Goal: Task Accomplishment & Management: Complete application form

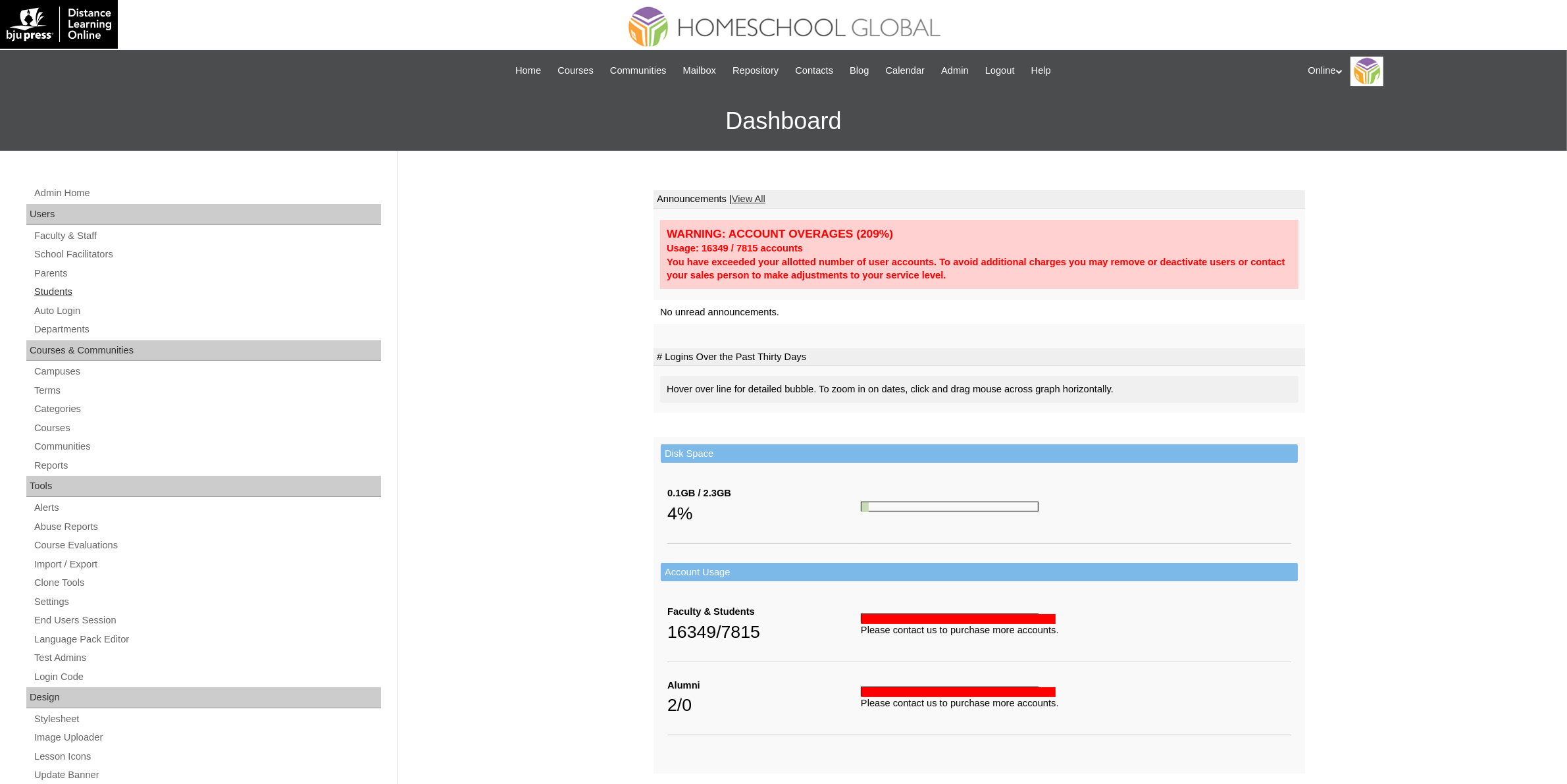
click at [63, 289] on link "Students" at bounding box center [207, 291] width 348 height 17
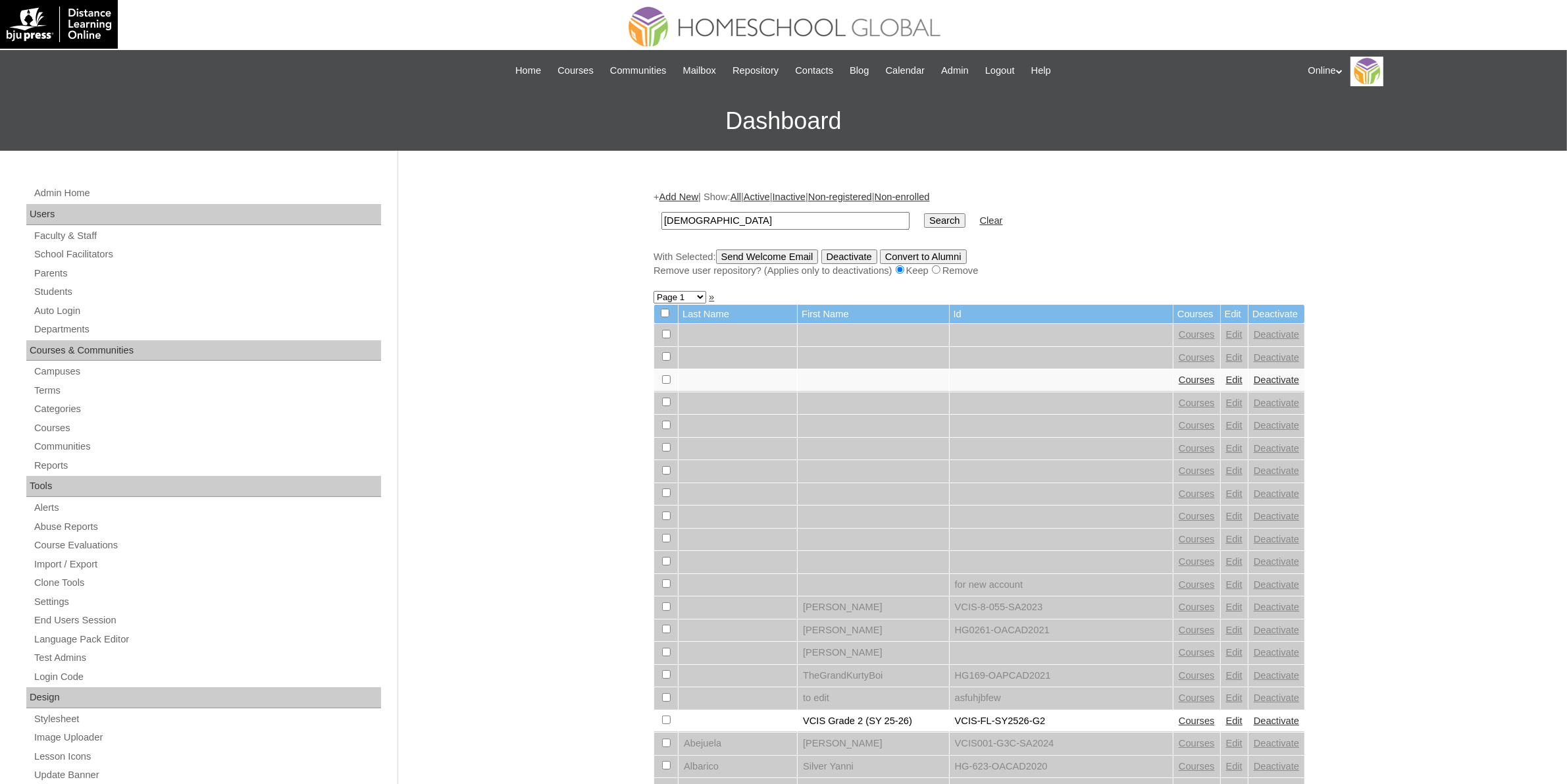
type input "[DEMOGRAPHIC_DATA]"
click at [924, 223] on input "Search" at bounding box center [944, 220] width 41 height 15
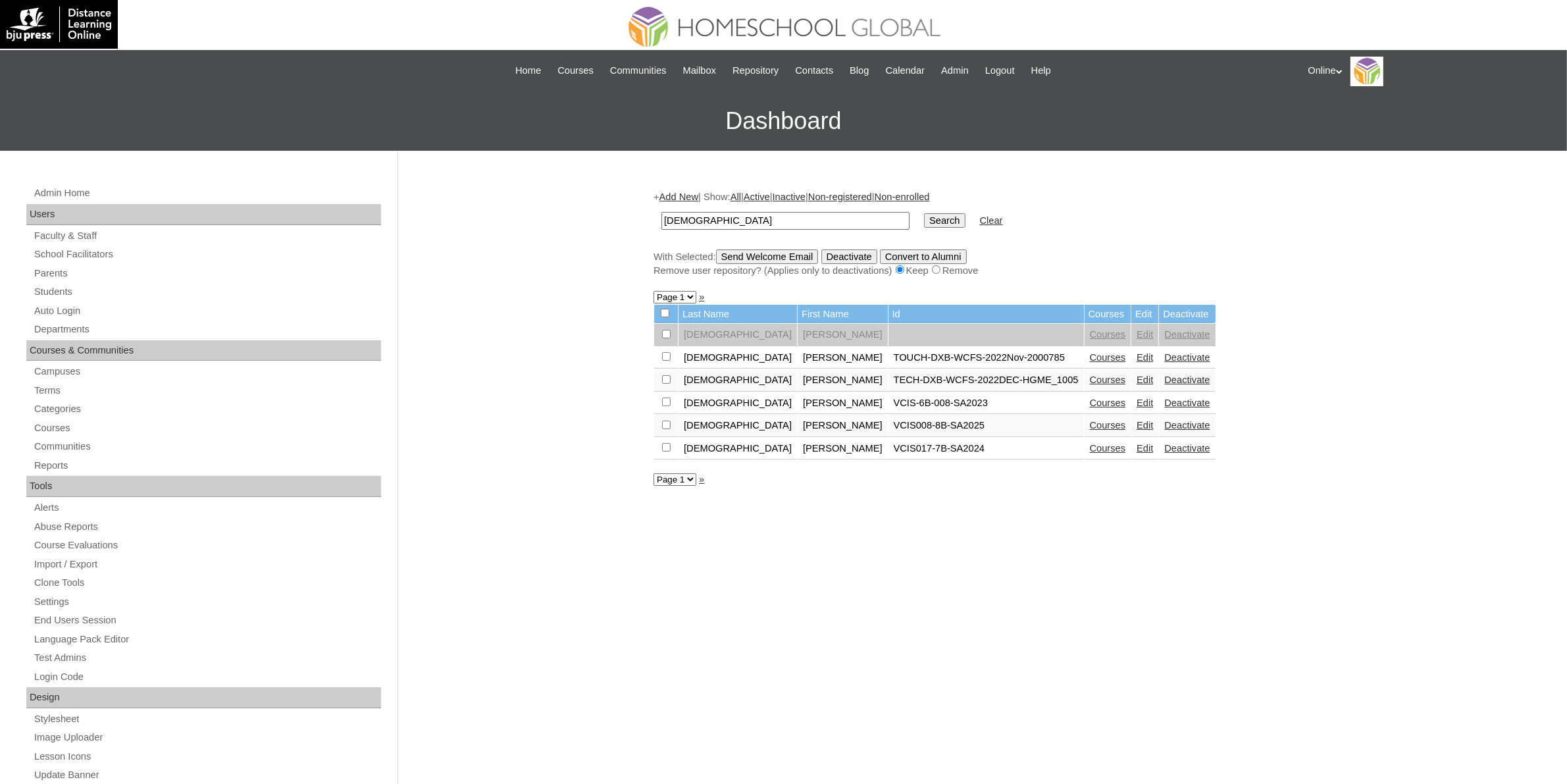
drag, startPoint x: 804, startPoint y: 418, endPoint x: 811, endPoint y: 418, distance: 7.0
click at [889, 418] on td "VCIS008-8B-SA2025" at bounding box center [986, 426] width 196 height 23
drag, startPoint x: 811, startPoint y: 418, endPoint x: 833, endPoint y: 415, distance: 22.2
click at [889, 415] on td "VCIS008-8B-SA2025" at bounding box center [986, 426] width 196 height 23
click at [889, 419] on td "VCIS008-8B-SA2025" at bounding box center [986, 426] width 196 height 23
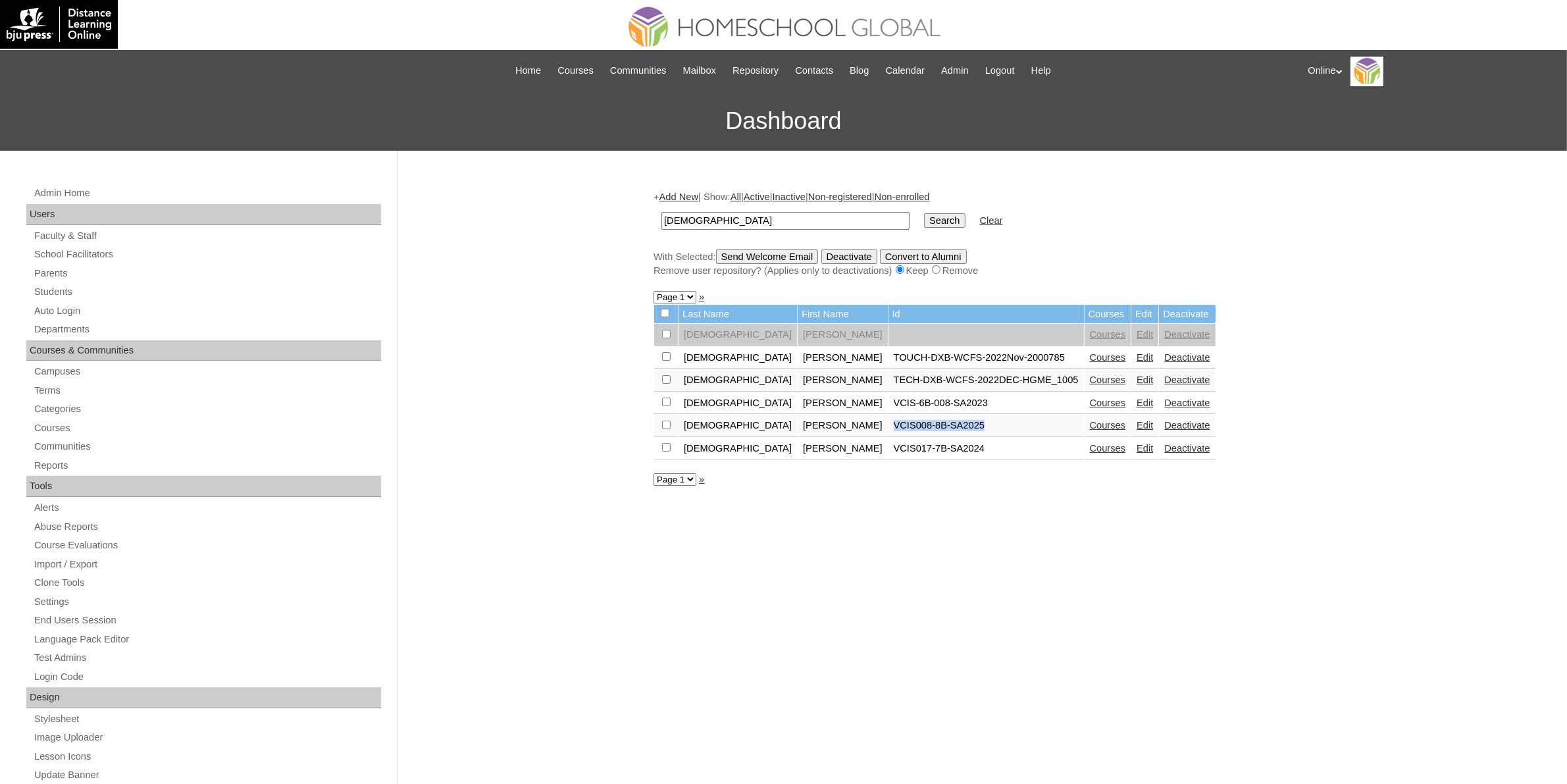
drag, startPoint x: 804, startPoint y: 420, endPoint x: 893, endPoint y: 418, distance: 89.0
click at [893, 418] on td "VCIS008-8B-SA2025" at bounding box center [986, 426] width 196 height 23
copy td "VCIS008-8B-SA2025"
click at [1090, 421] on link "Courses" at bounding box center [1109, 425] width 37 height 10
click at [1137, 420] on link "Edit" at bounding box center [1144, 425] width 17 height 10
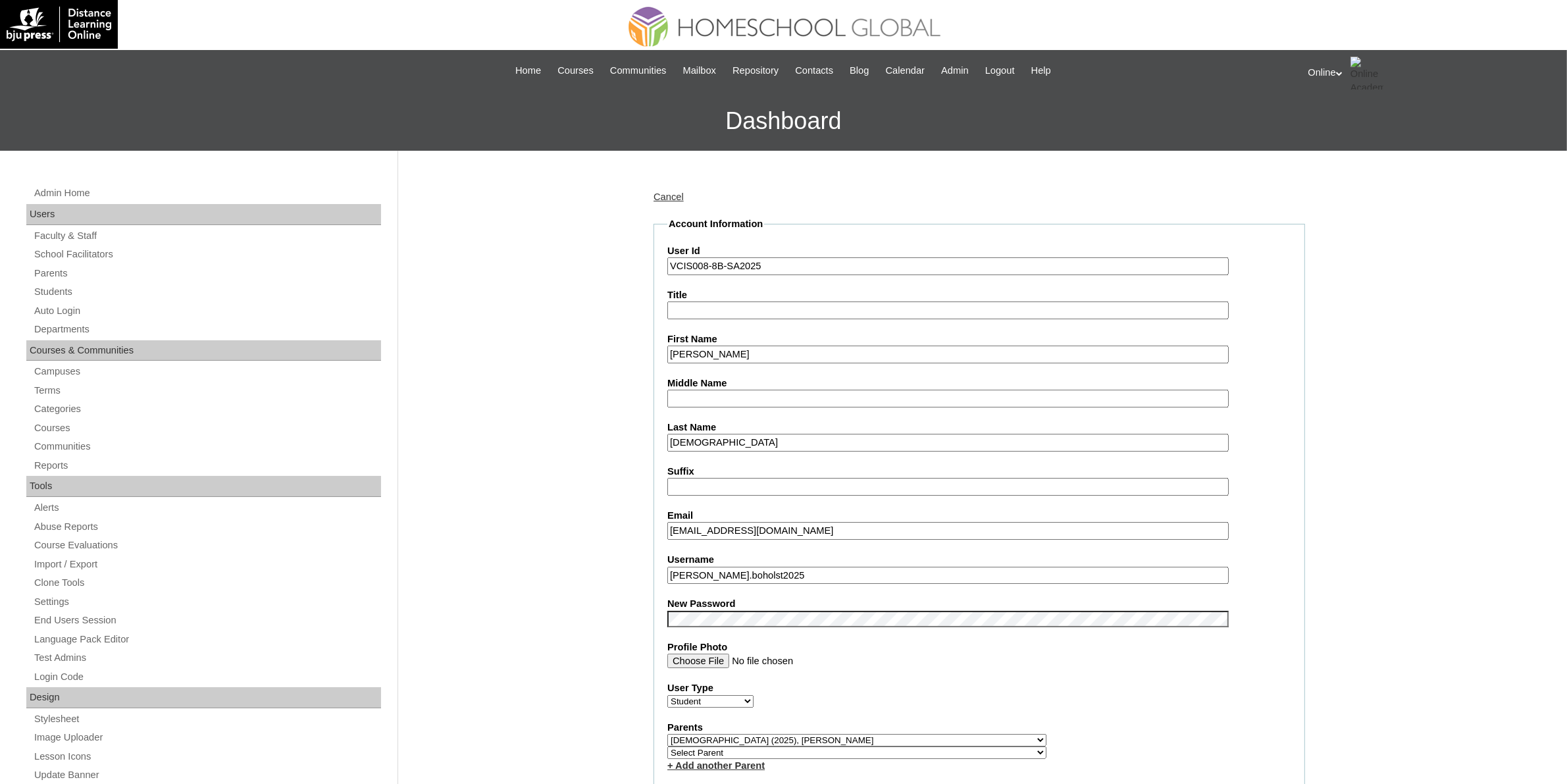
click at [798, 567] on input "nigel.boholst2025" at bounding box center [949, 575] width 562 height 17
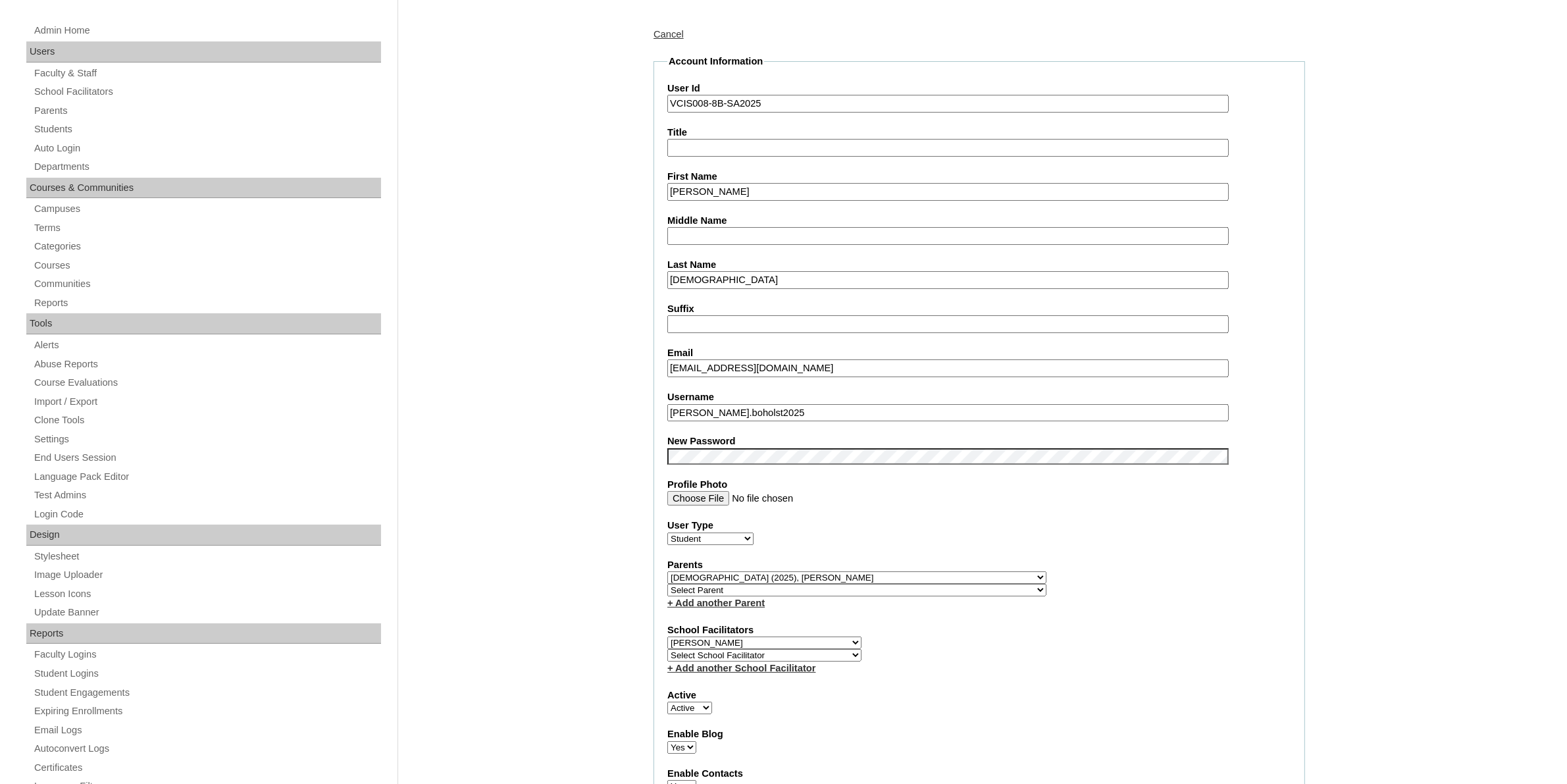
scroll to position [164, 0]
click at [807, 635] on select "Select School Facilitator Norman Añain Ruffa Abadijas Mary Abella Gloryfe Abion…" at bounding box center [764, 641] width 194 height 12
select select "29277"
click at [668, 635] on select "Select School Facilitator Norman Añain Ruffa Abadijas Mary Abella Gloryfe Abion…" at bounding box center [764, 641] width 194 height 12
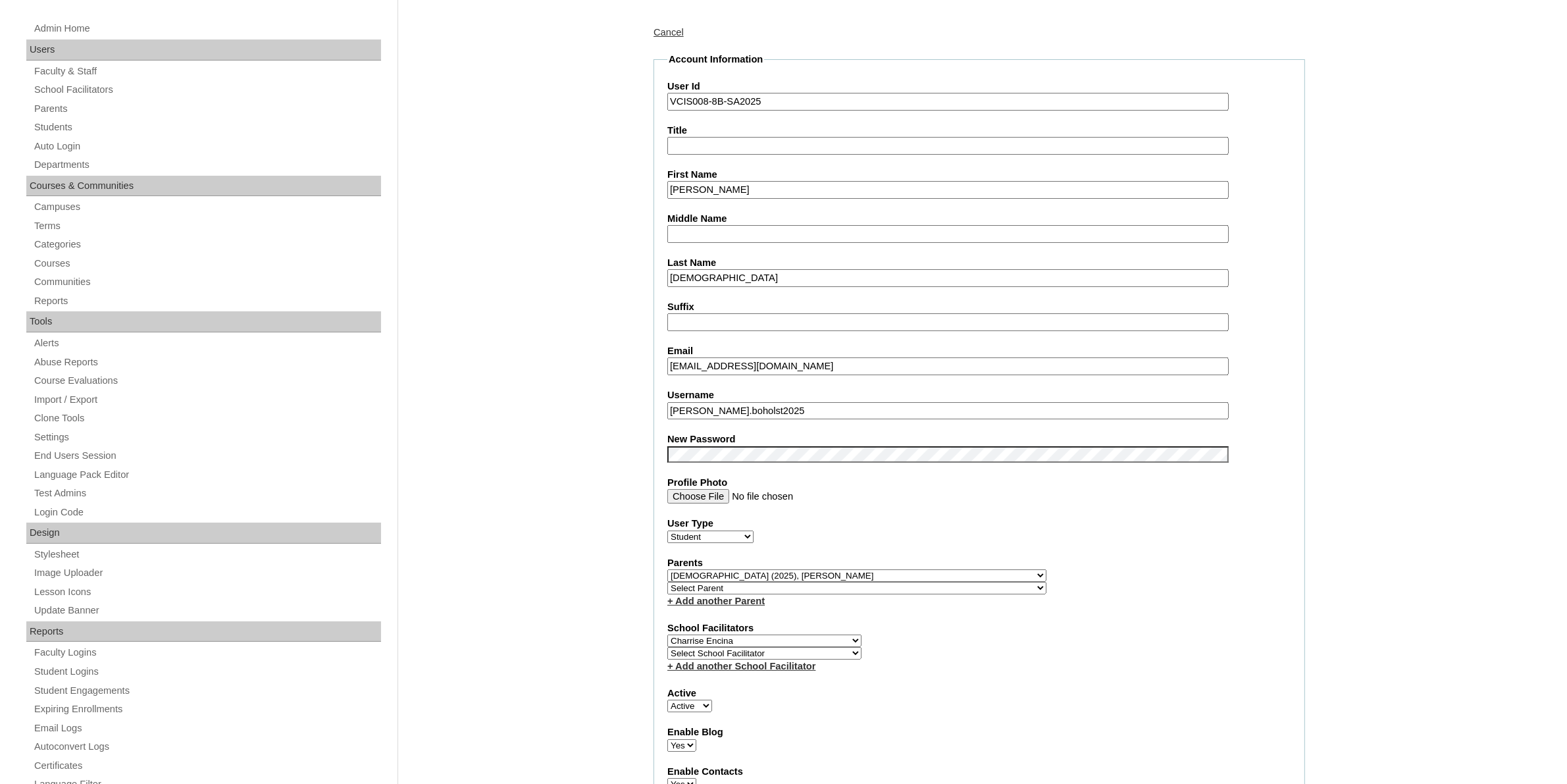
click at [787, 96] on input "VCIS008-8B-SA2025" at bounding box center [949, 102] width 562 height 17
paste input "HG193OACAD"
type input "HG193OACAD2025"
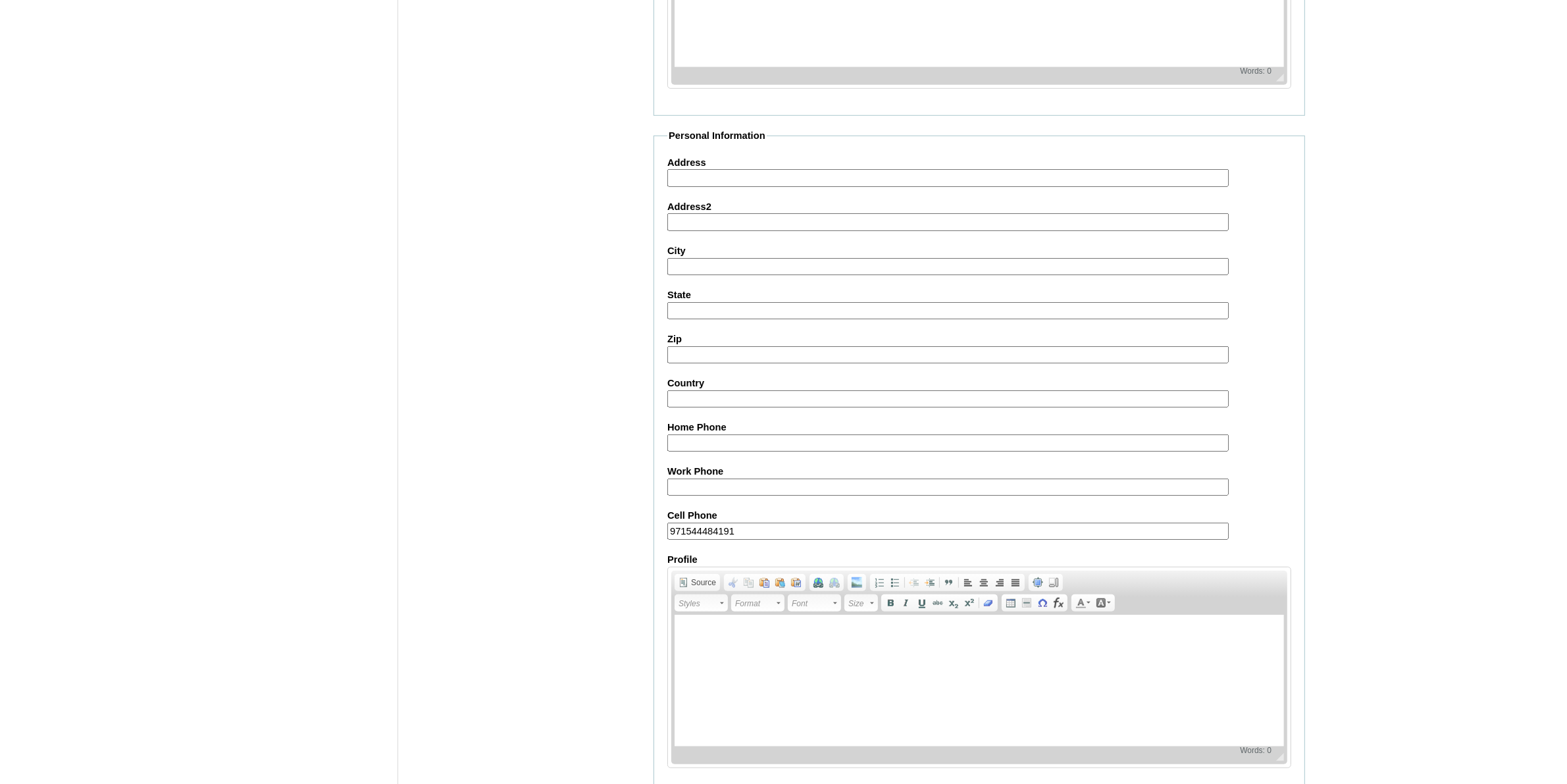
scroll to position [1203, 0]
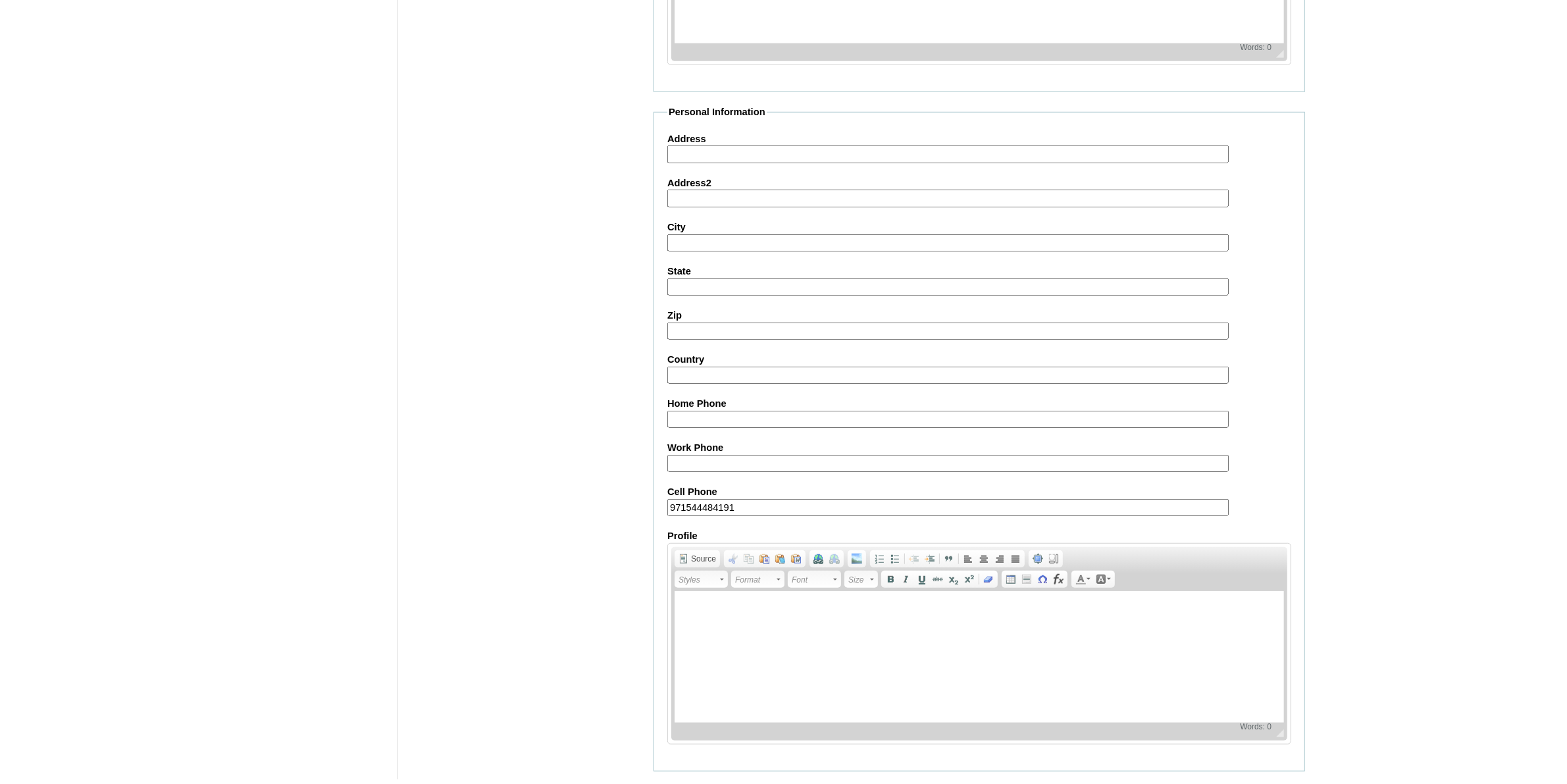
click at [682, 784] on input "Submit" at bounding box center [674, 791] width 41 height 15
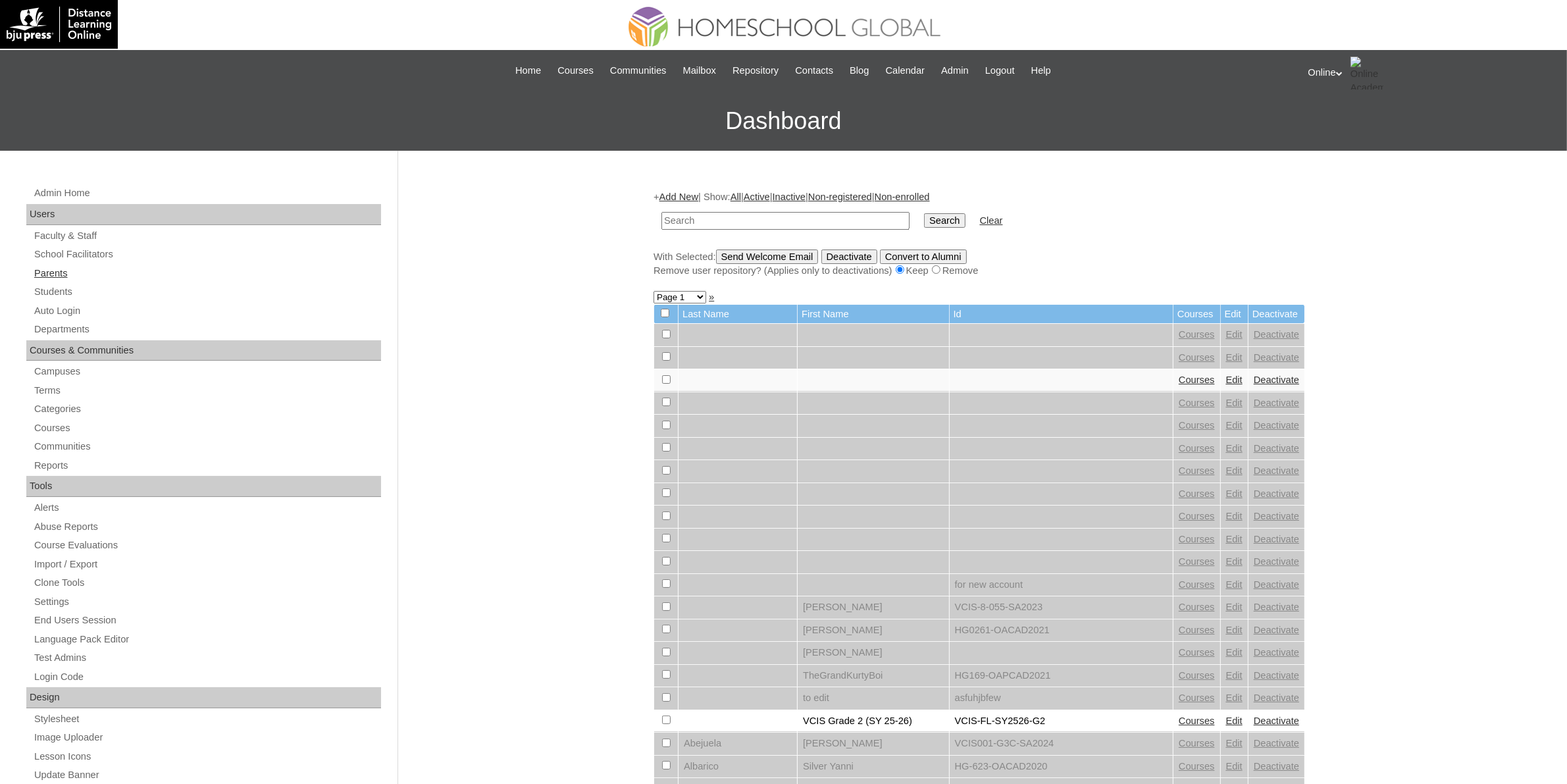
click at [66, 276] on link "Parents" at bounding box center [207, 273] width 348 height 17
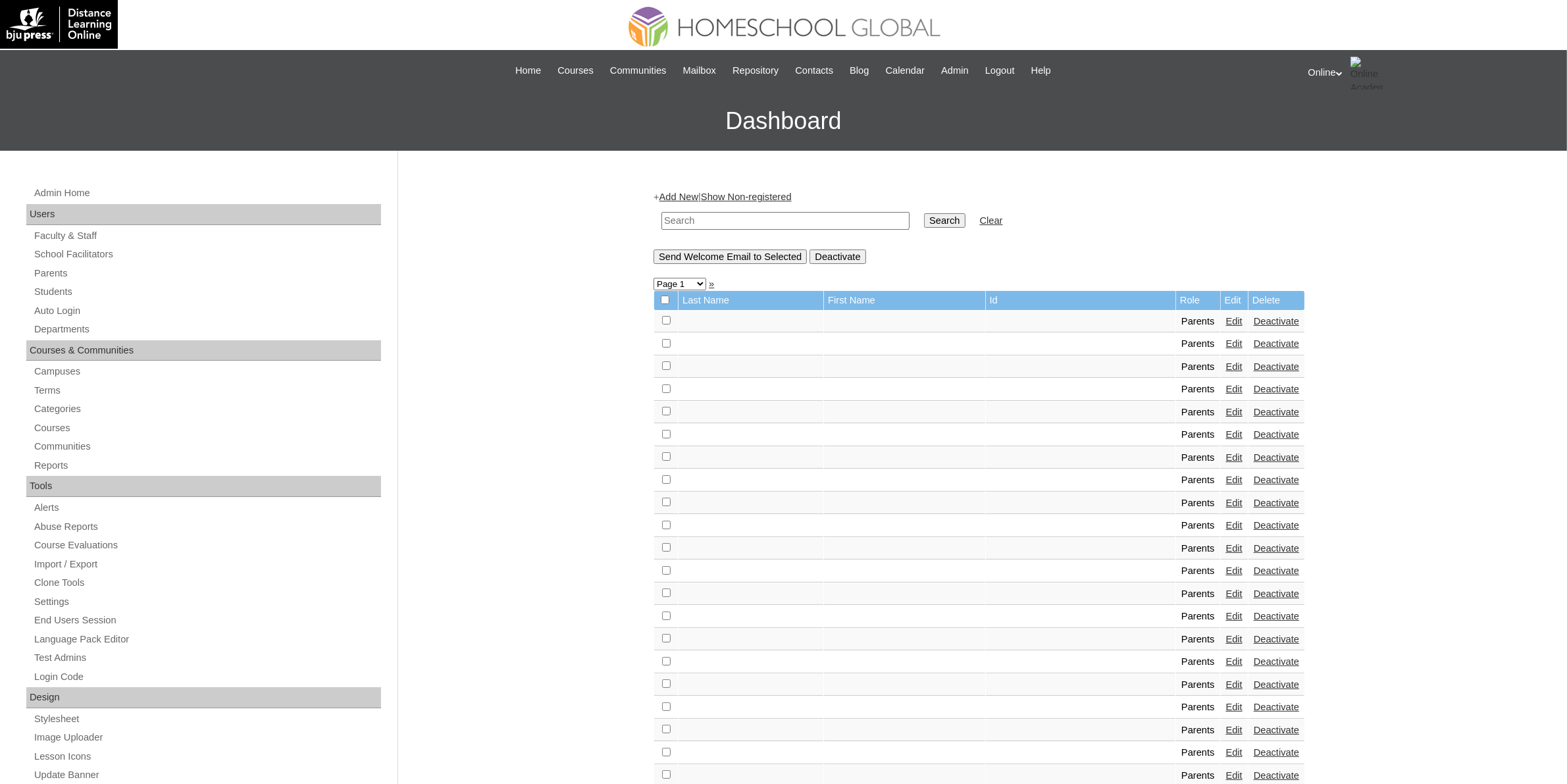
click at [732, 216] on input "text" at bounding box center [785, 221] width 248 height 17
type input "[DEMOGRAPHIC_DATA]"
click at [924, 216] on input "Search" at bounding box center [944, 220] width 41 height 15
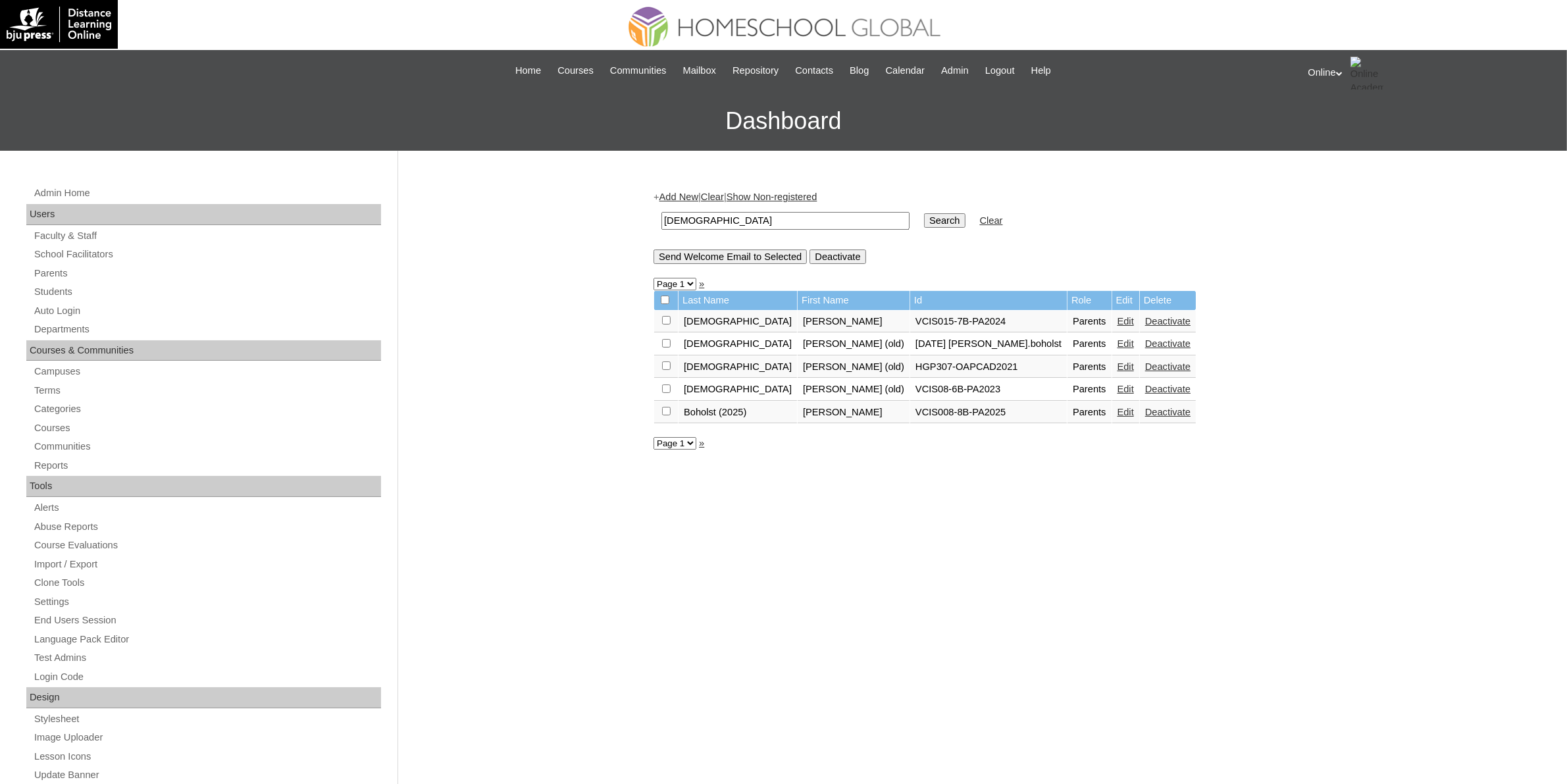
click at [1117, 409] on link "Edit" at bounding box center [1125, 412] width 17 height 10
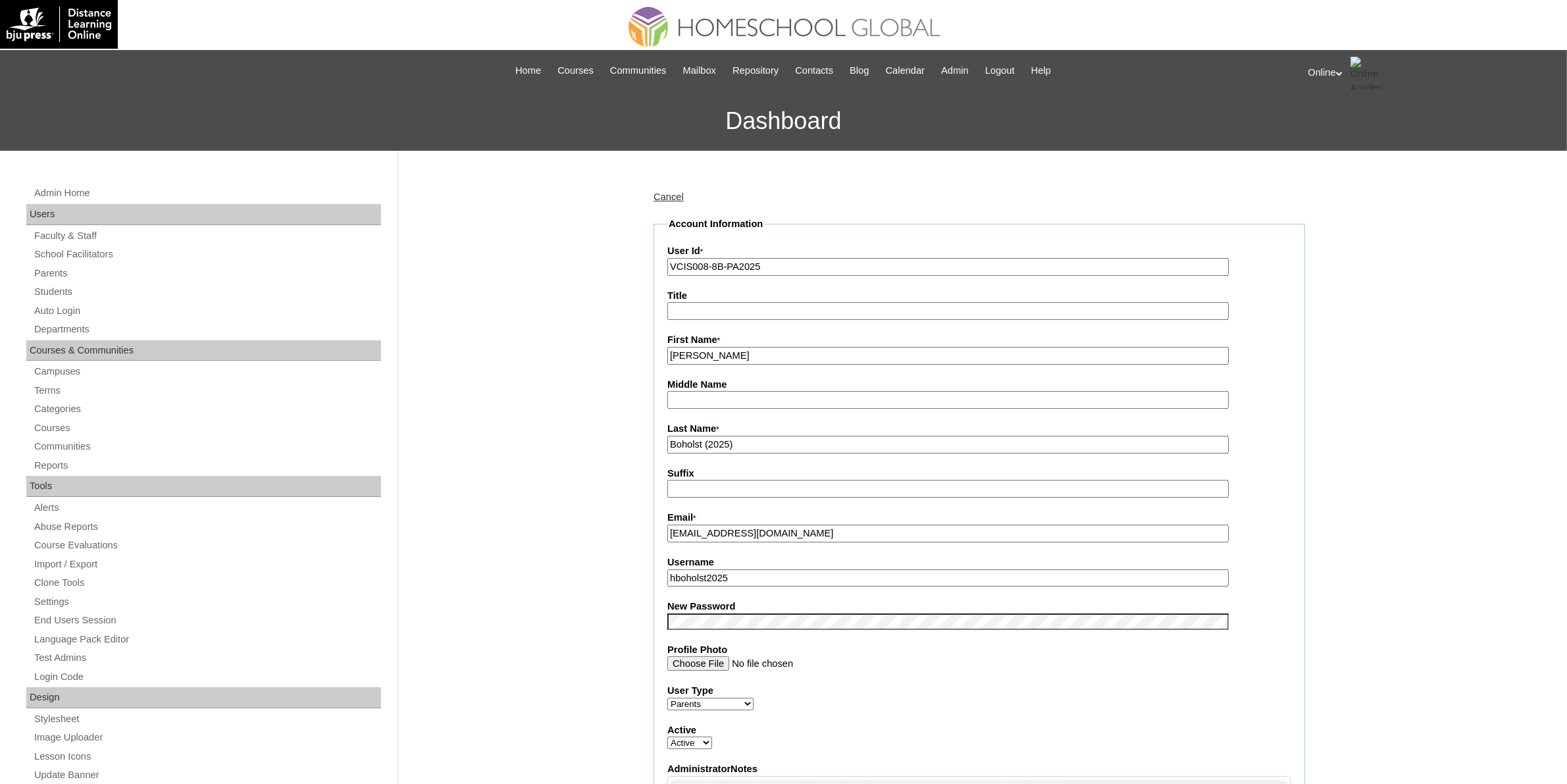
click at [745, 569] on input "hboholst2025" at bounding box center [949, 578] width 562 height 17
click at [709, 270] on input "VCIS008-8B-PA2025" at bounding box center [949, 267] width 562 height 17
paste input "HGP0158-OACAD"
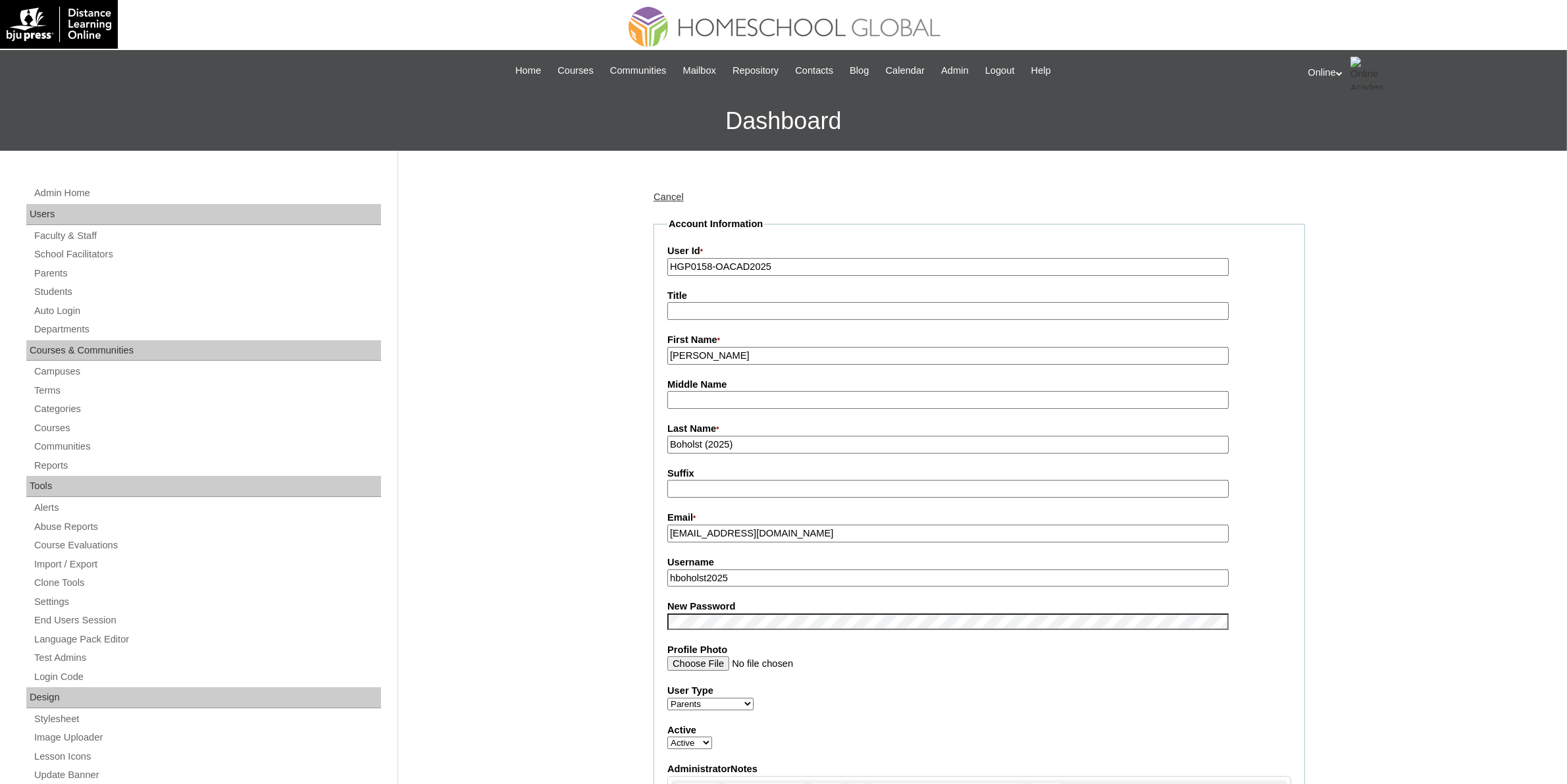
type input "HGP0158-OACAD2025"
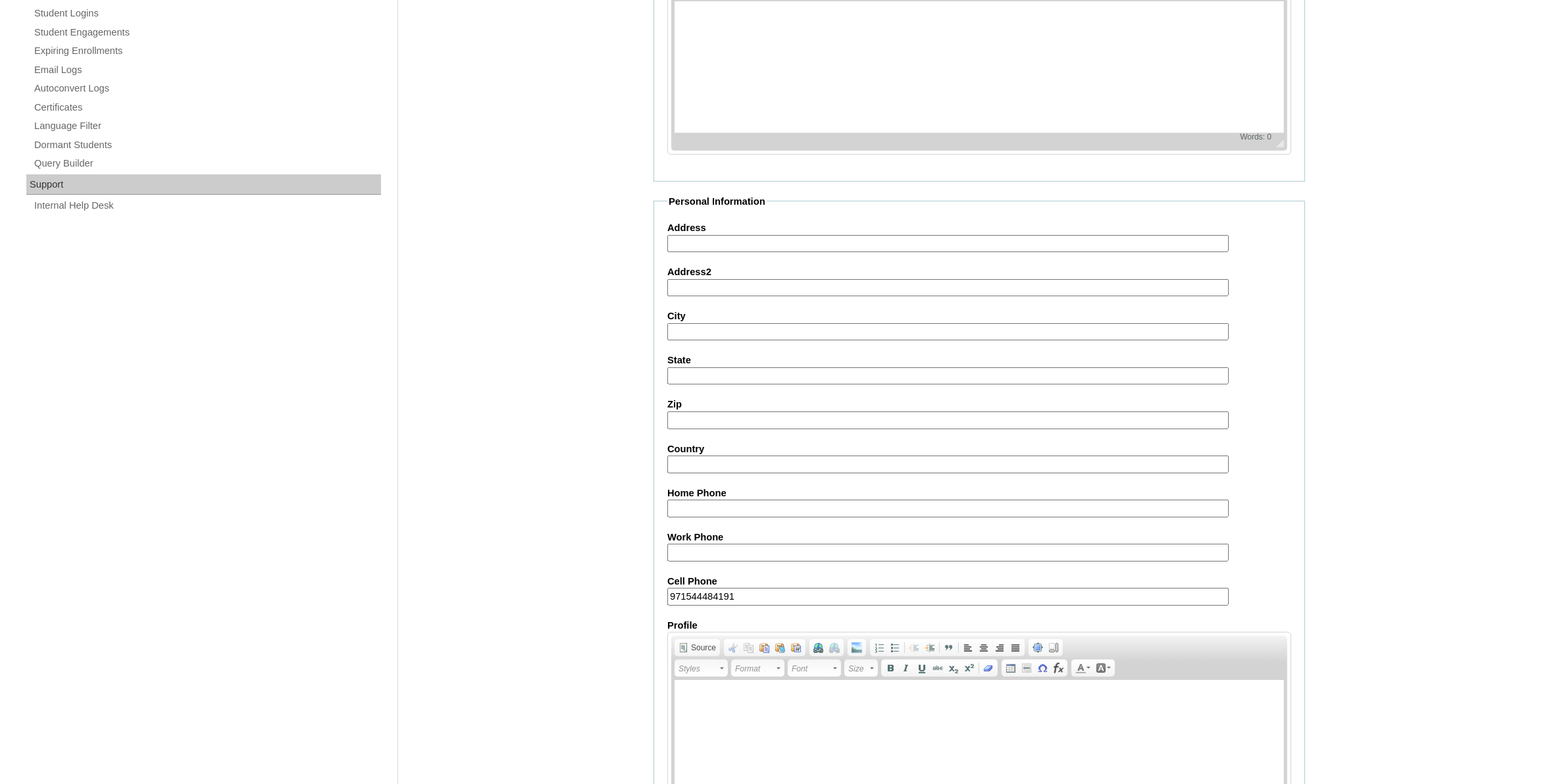
scroll to position [920, 0]
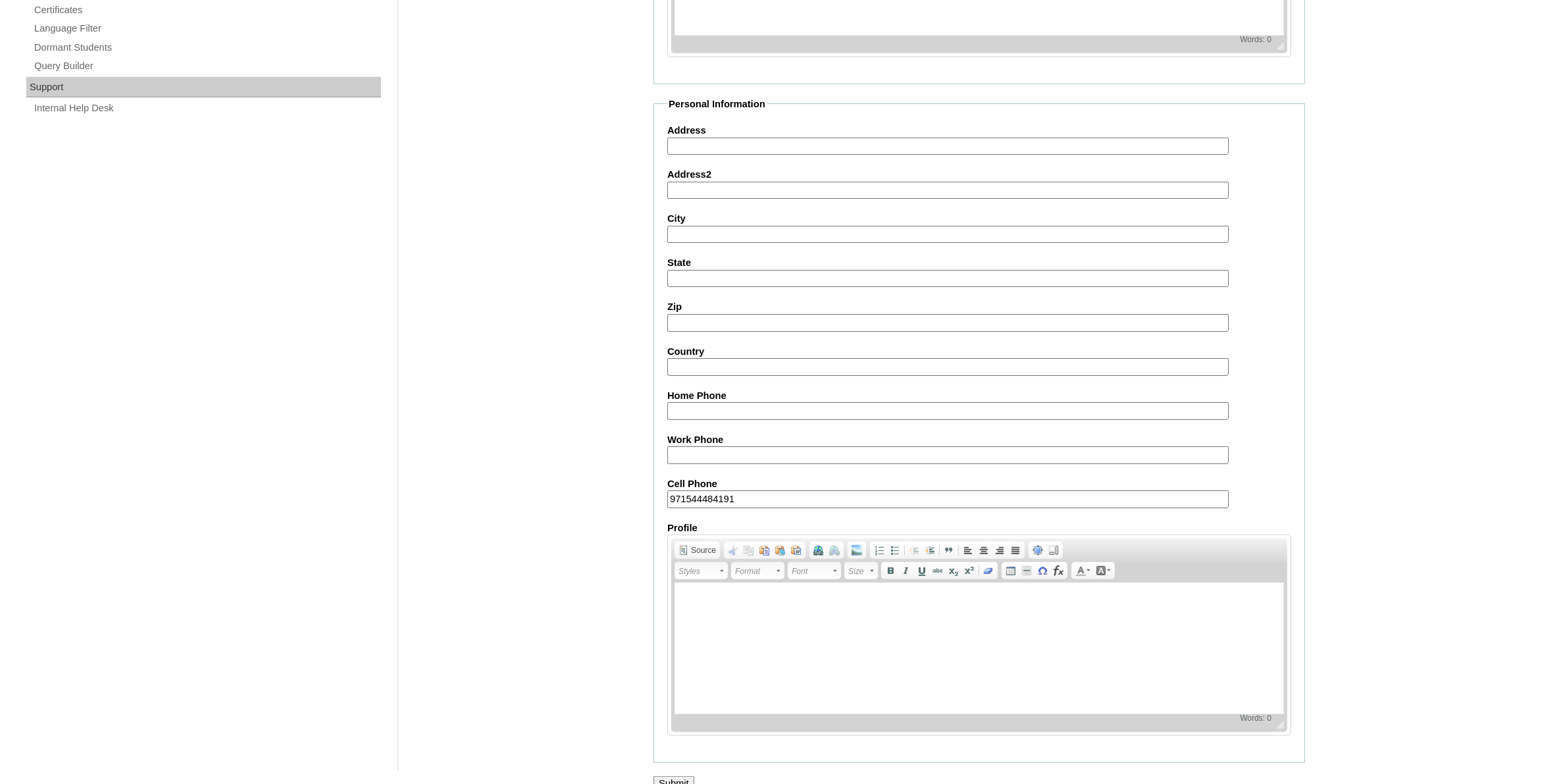
click at [672, 775] on input "Submit" at bounding box center [674, 782] width 41 height 15
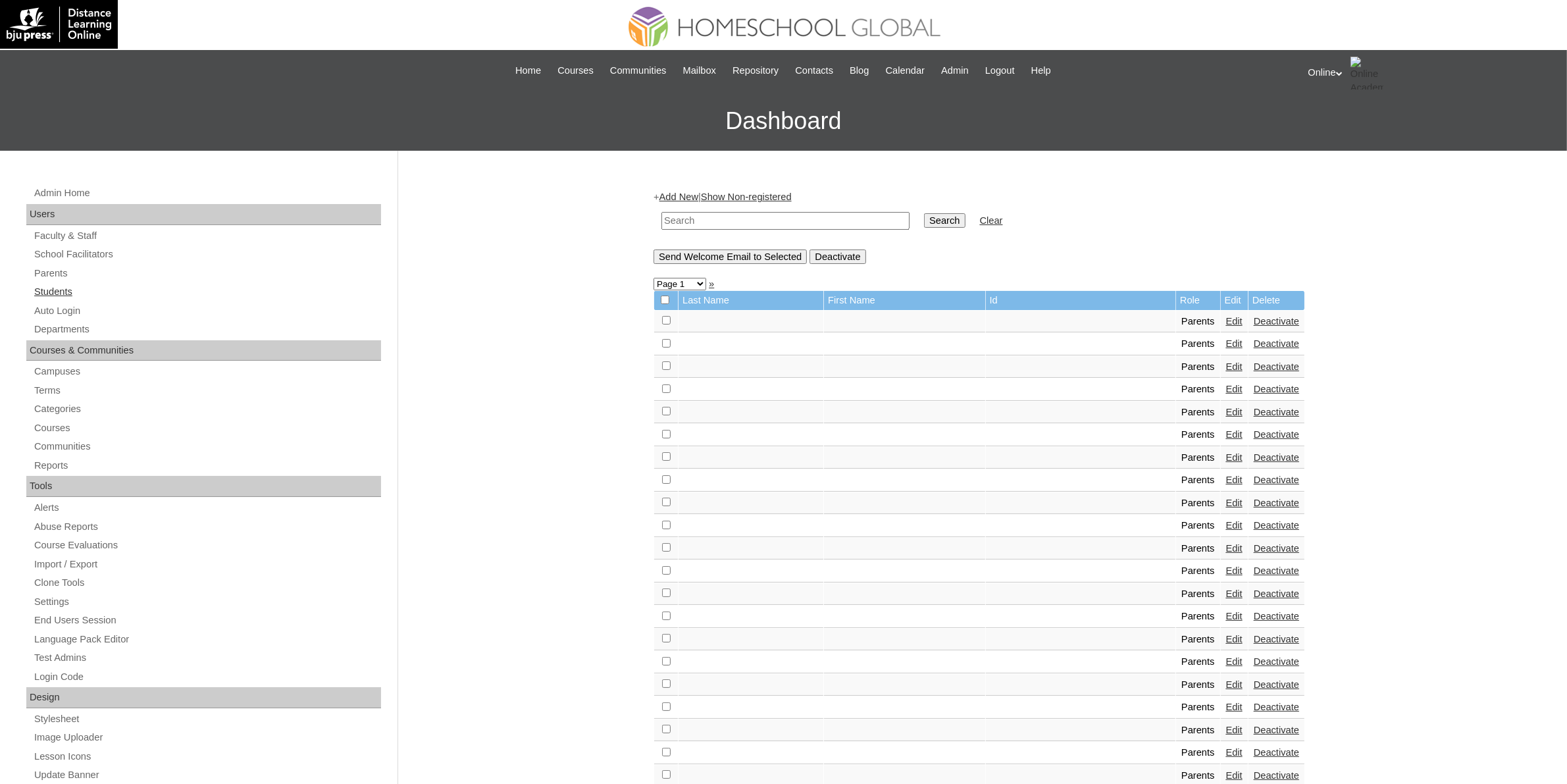
click at [54, 293] on link "Students" at bounding box center [207, 291] width 348 height 17
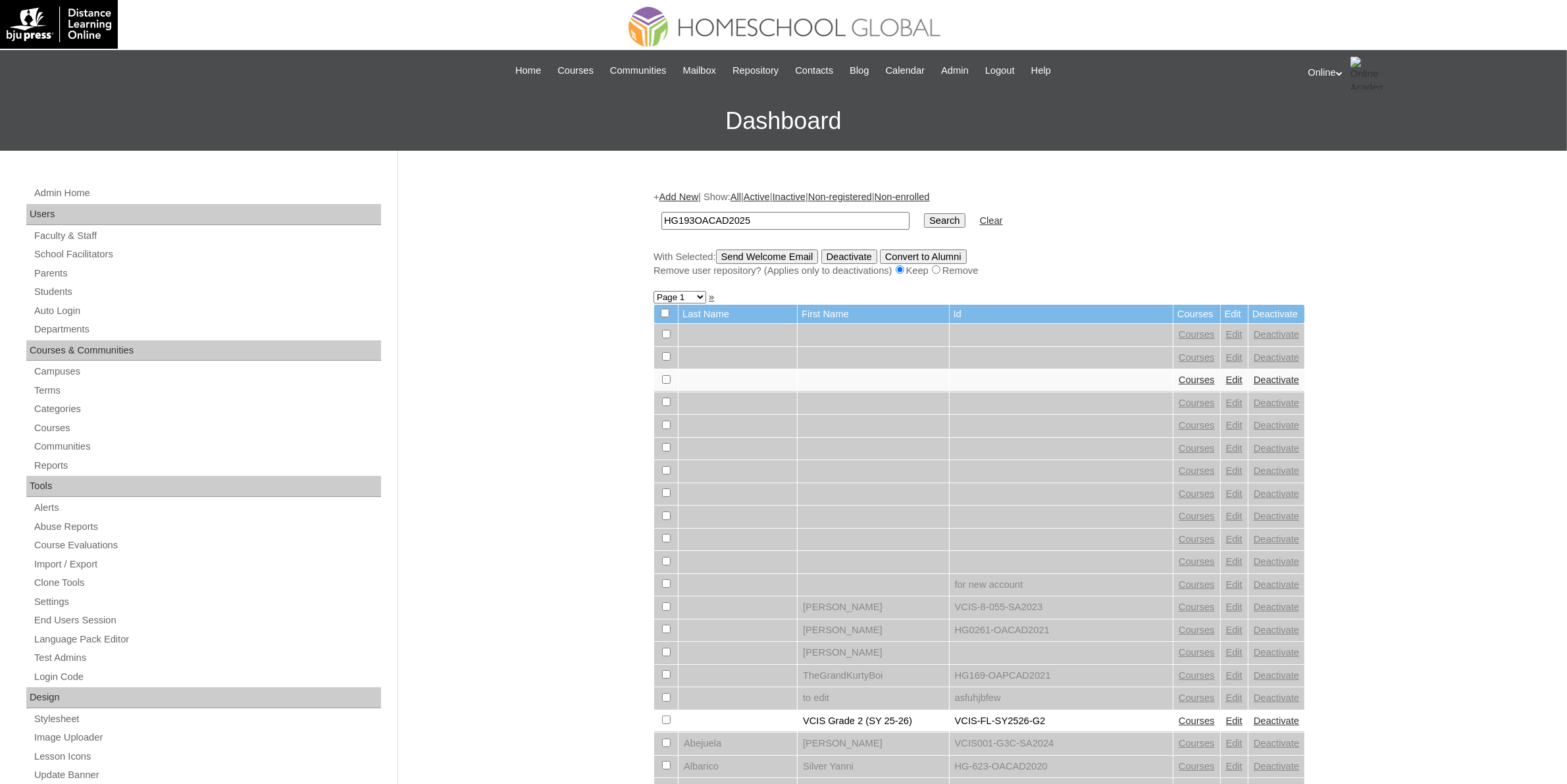
type input "HG193OACAD2025"
click at [924, 222] on input "Search" at bounding box center [944, 220] width 41 height 15
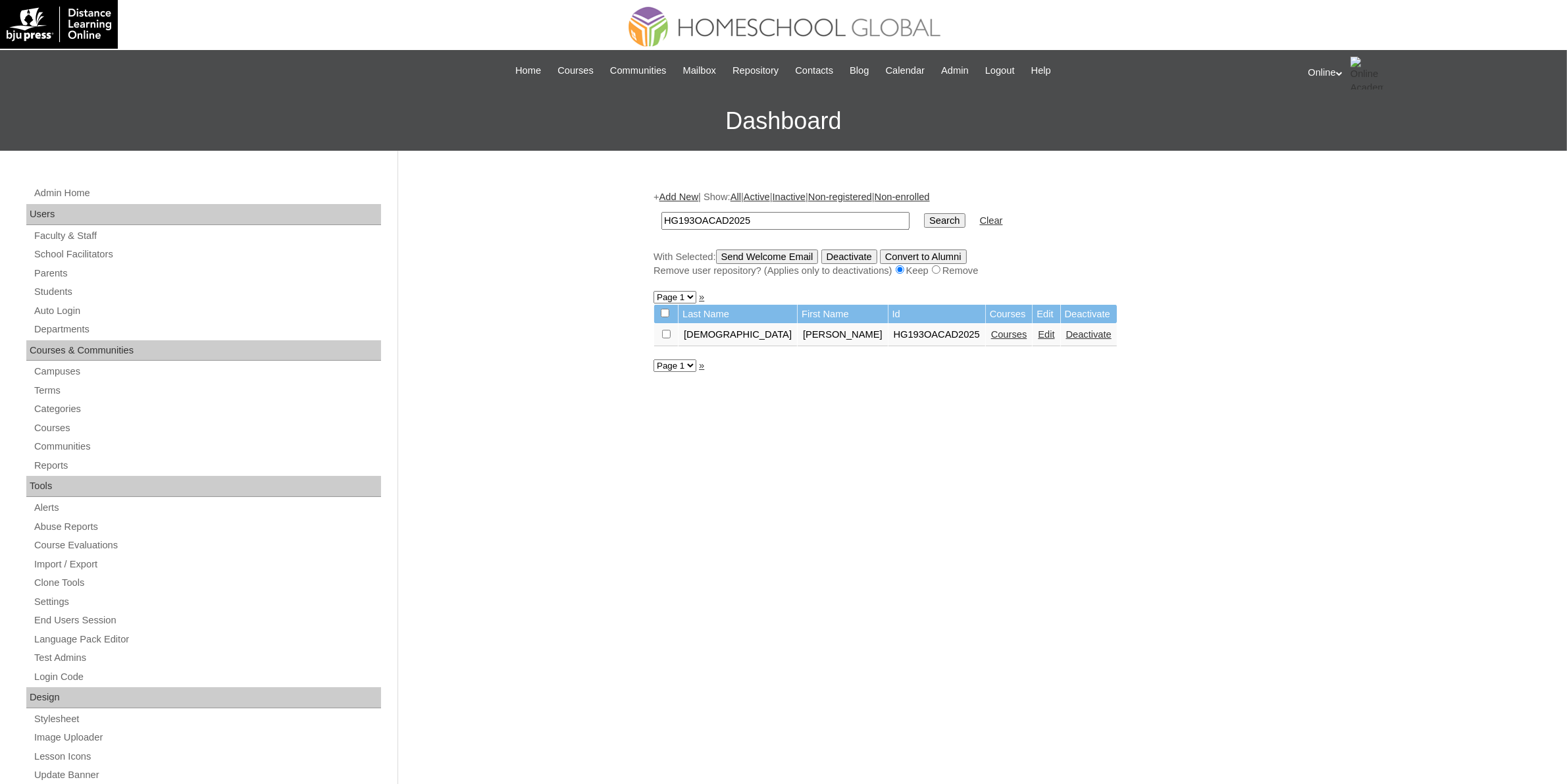
click at [991, 329] on link "Courses" at bounding box center [1010, 334] width 37 height 10
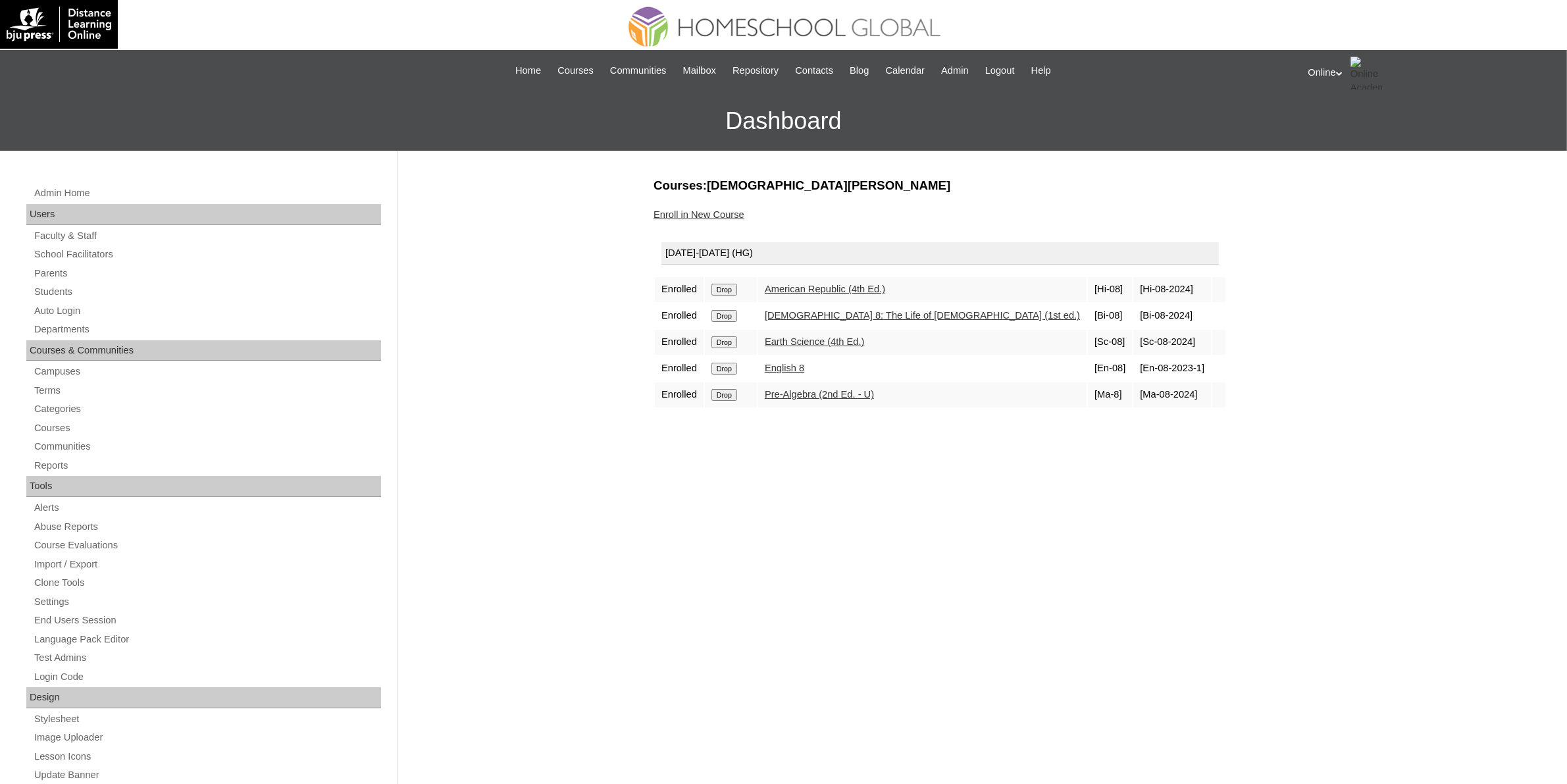
click at [719, 211] on link "Enroll in New Course" at bounding box center [699, 215] width 90 height 10
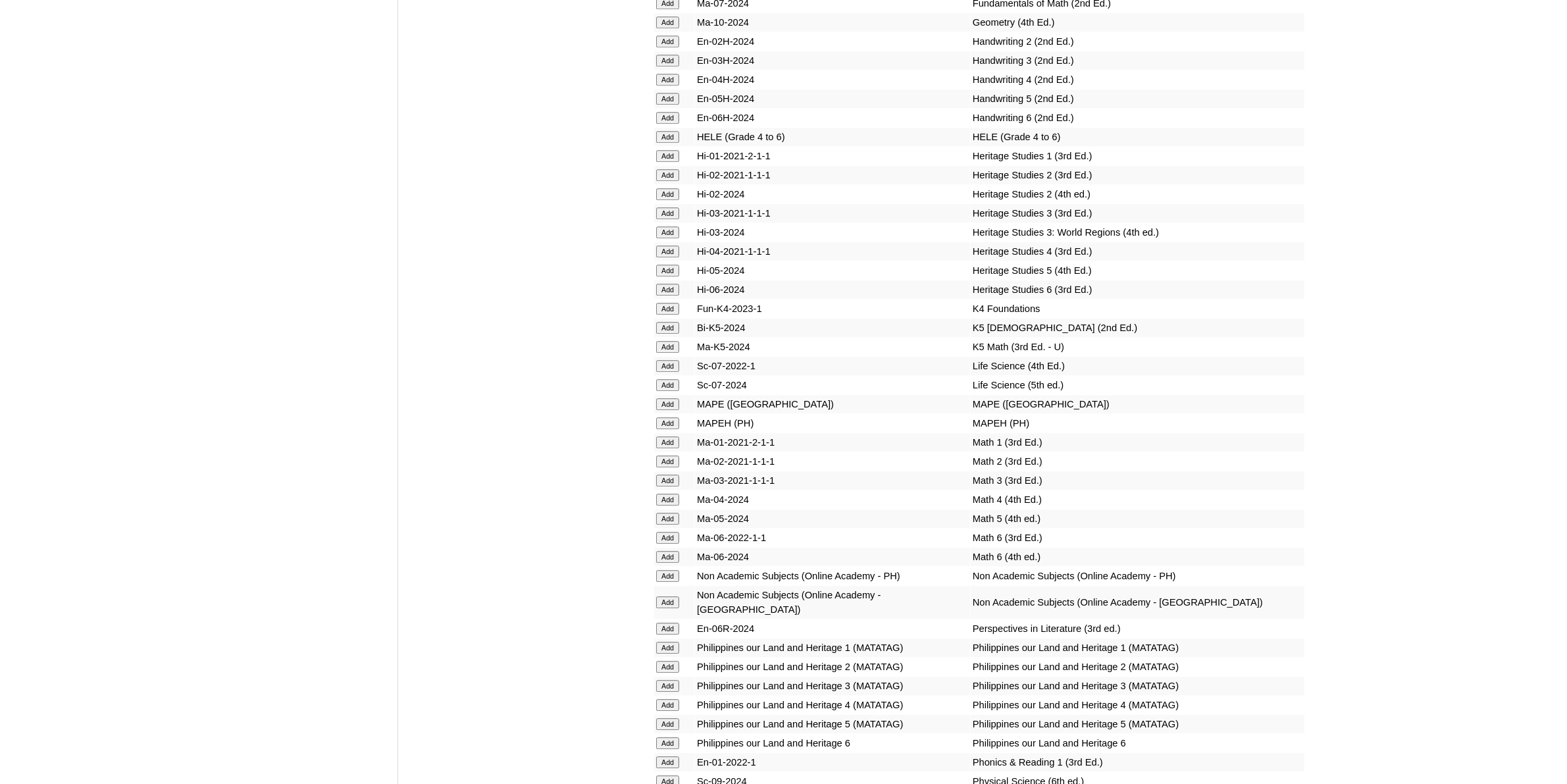
scroll to position [4523, 0]
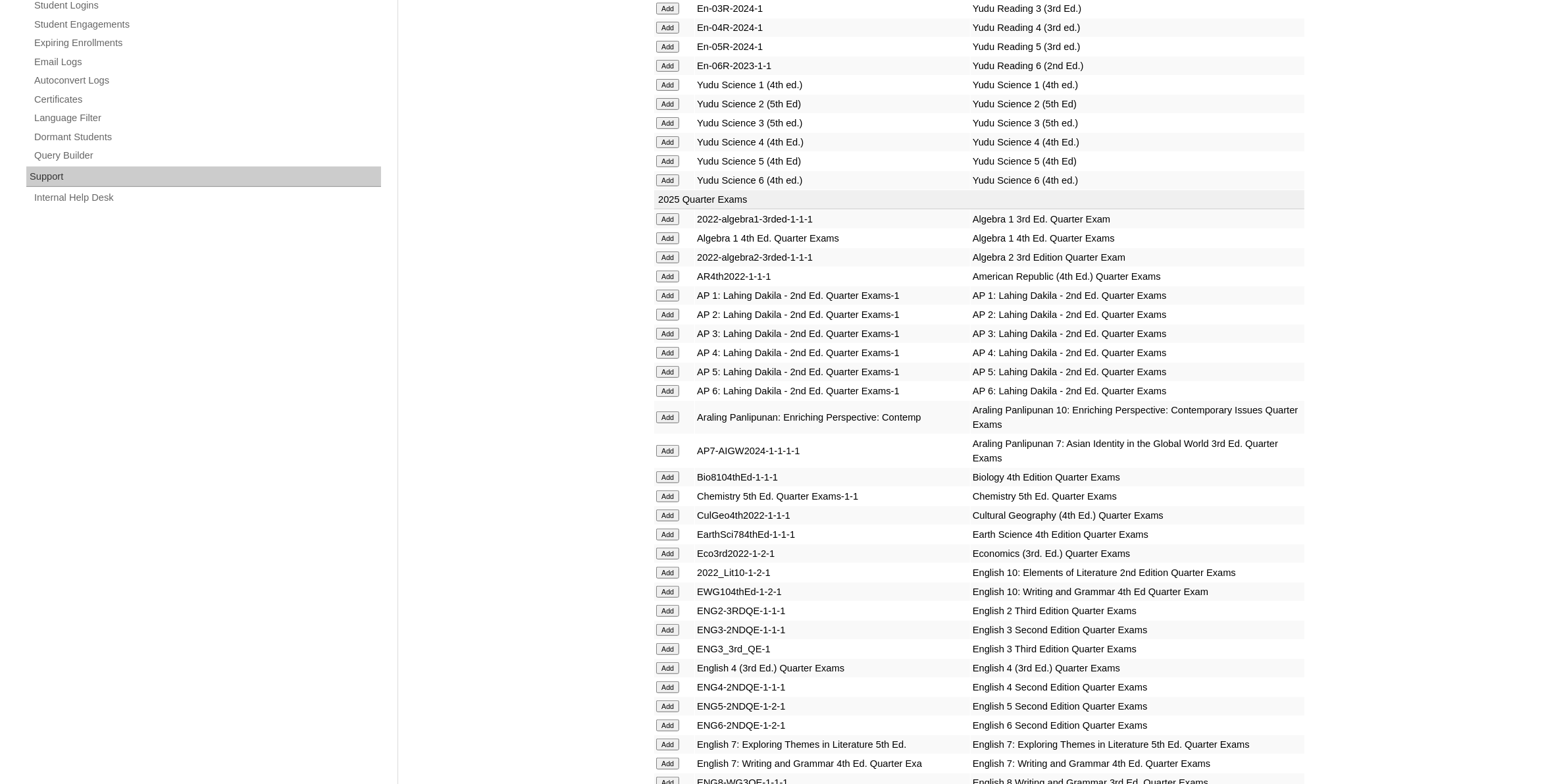
scroll to position [987, 0]
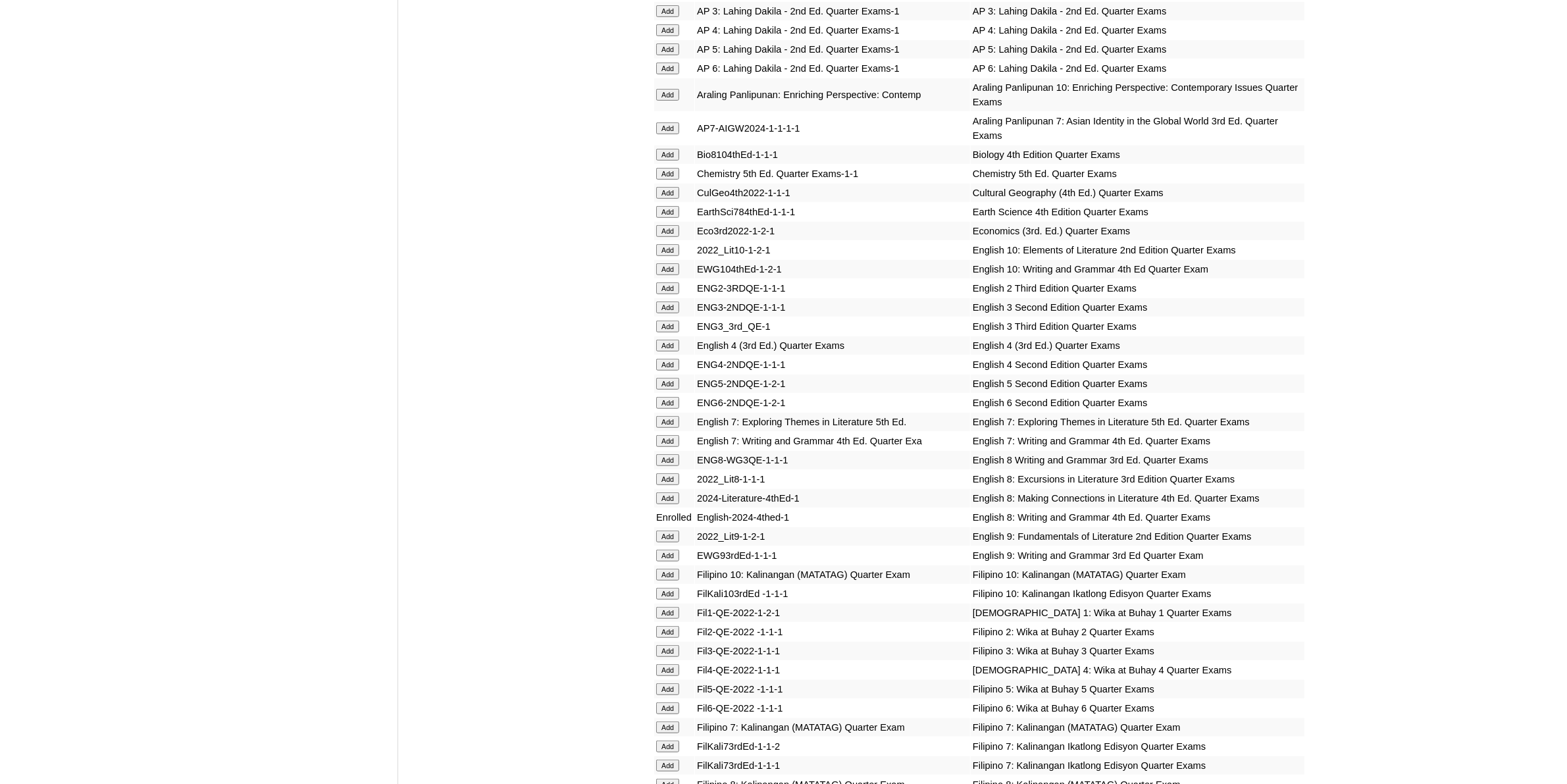
scroll to position [1152, 0]
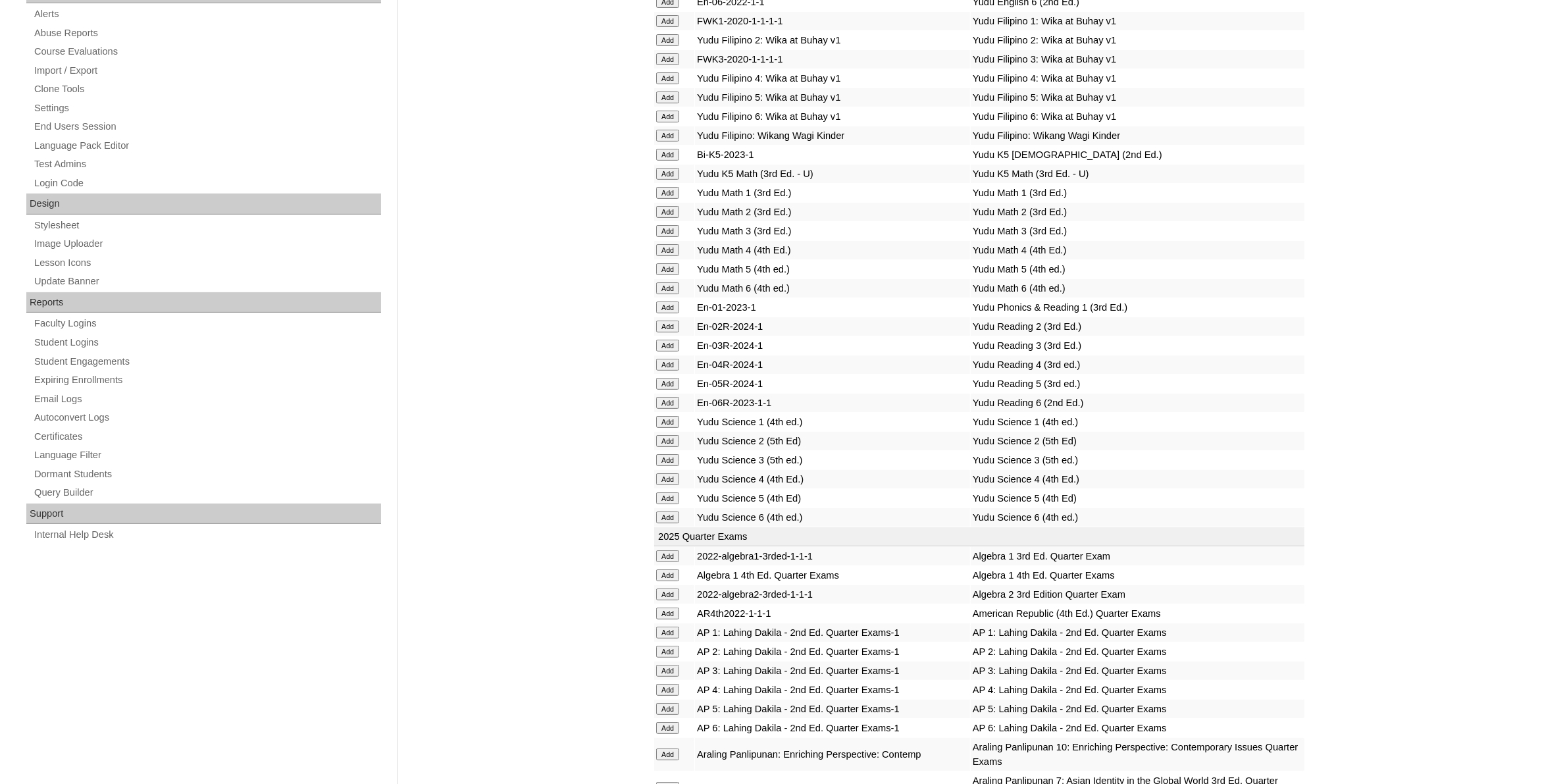
scroll to position [741, 0]
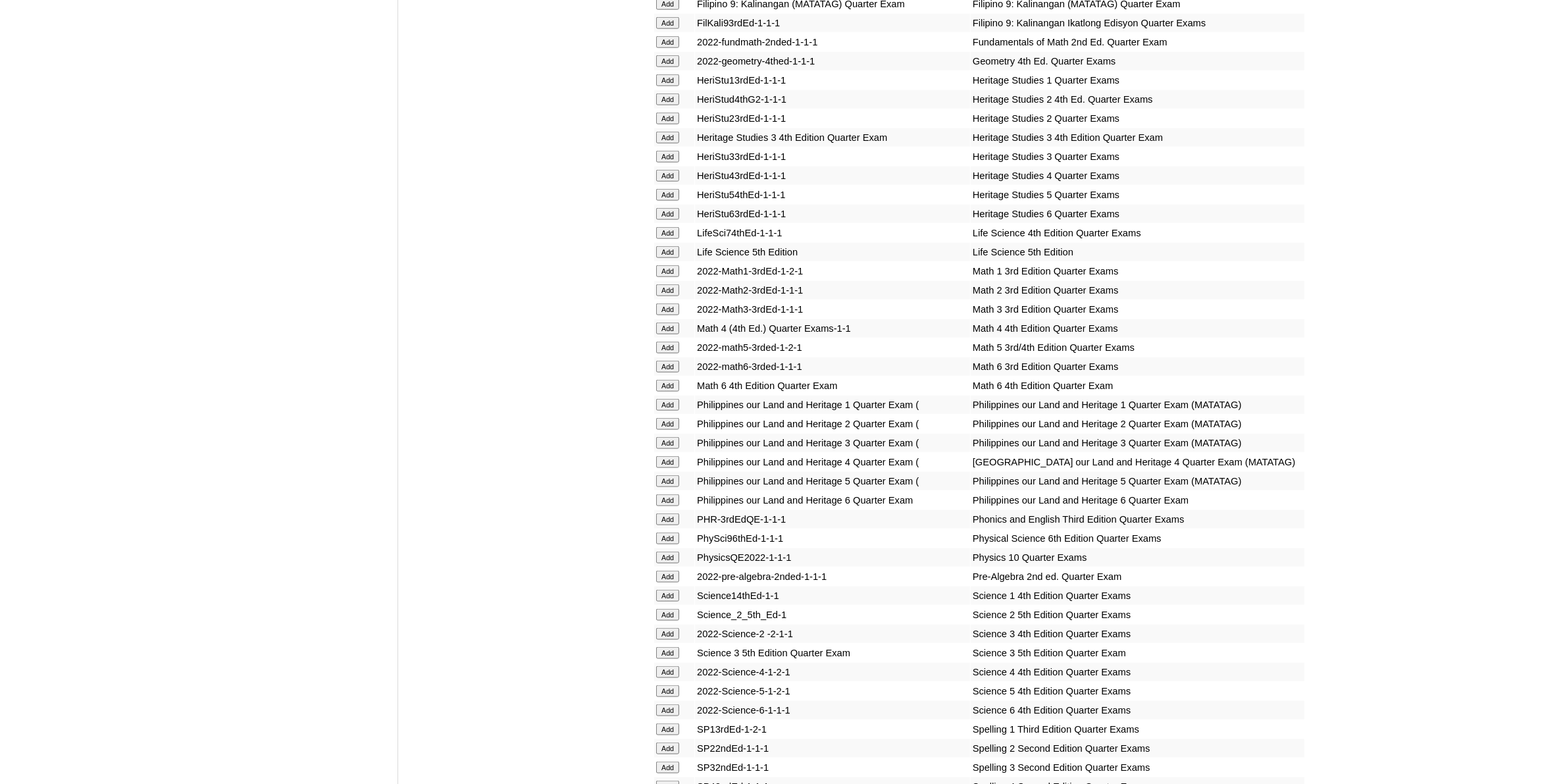
scroll to position [1974, 0]
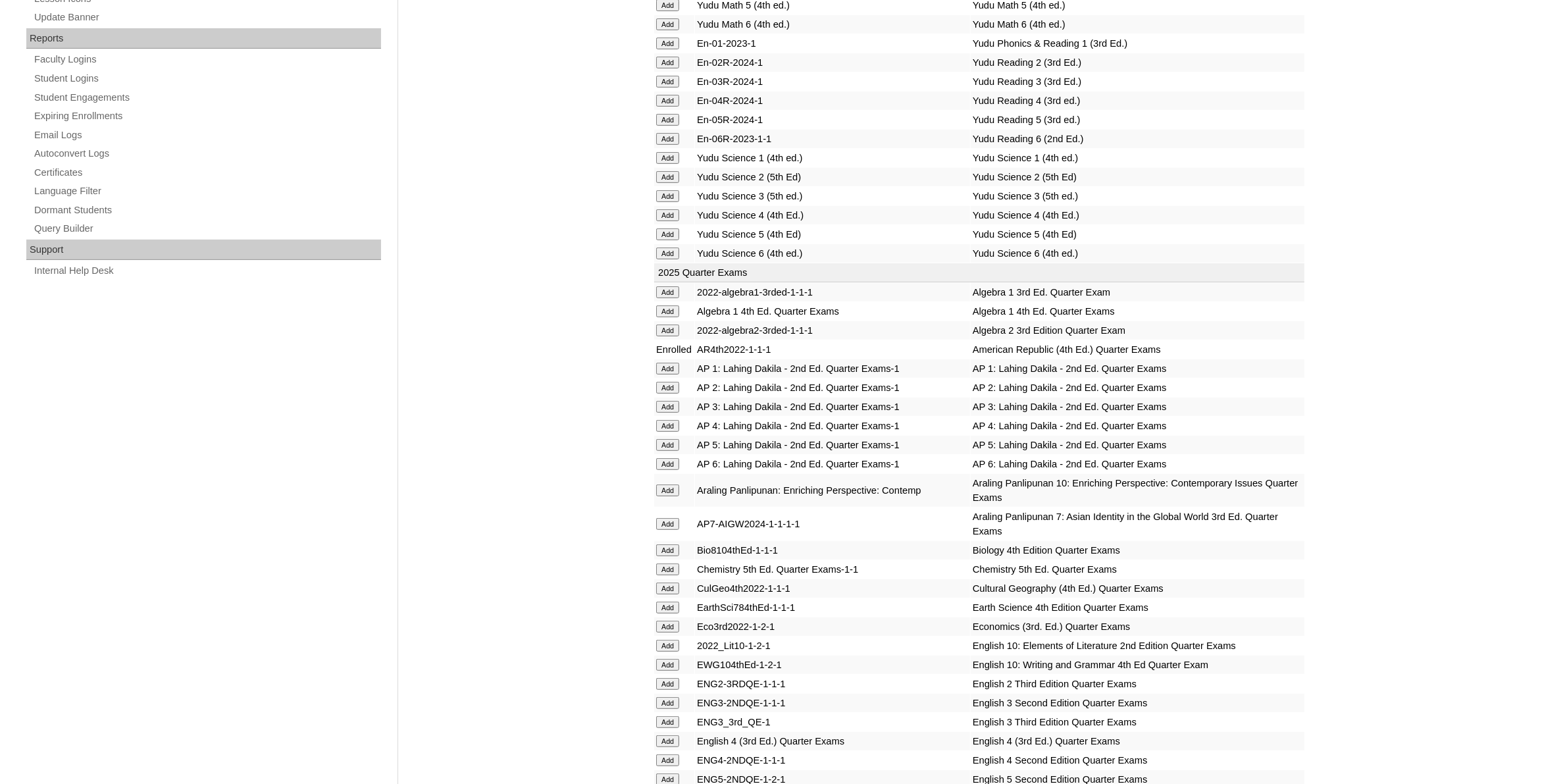
scroll to position [905, 0]
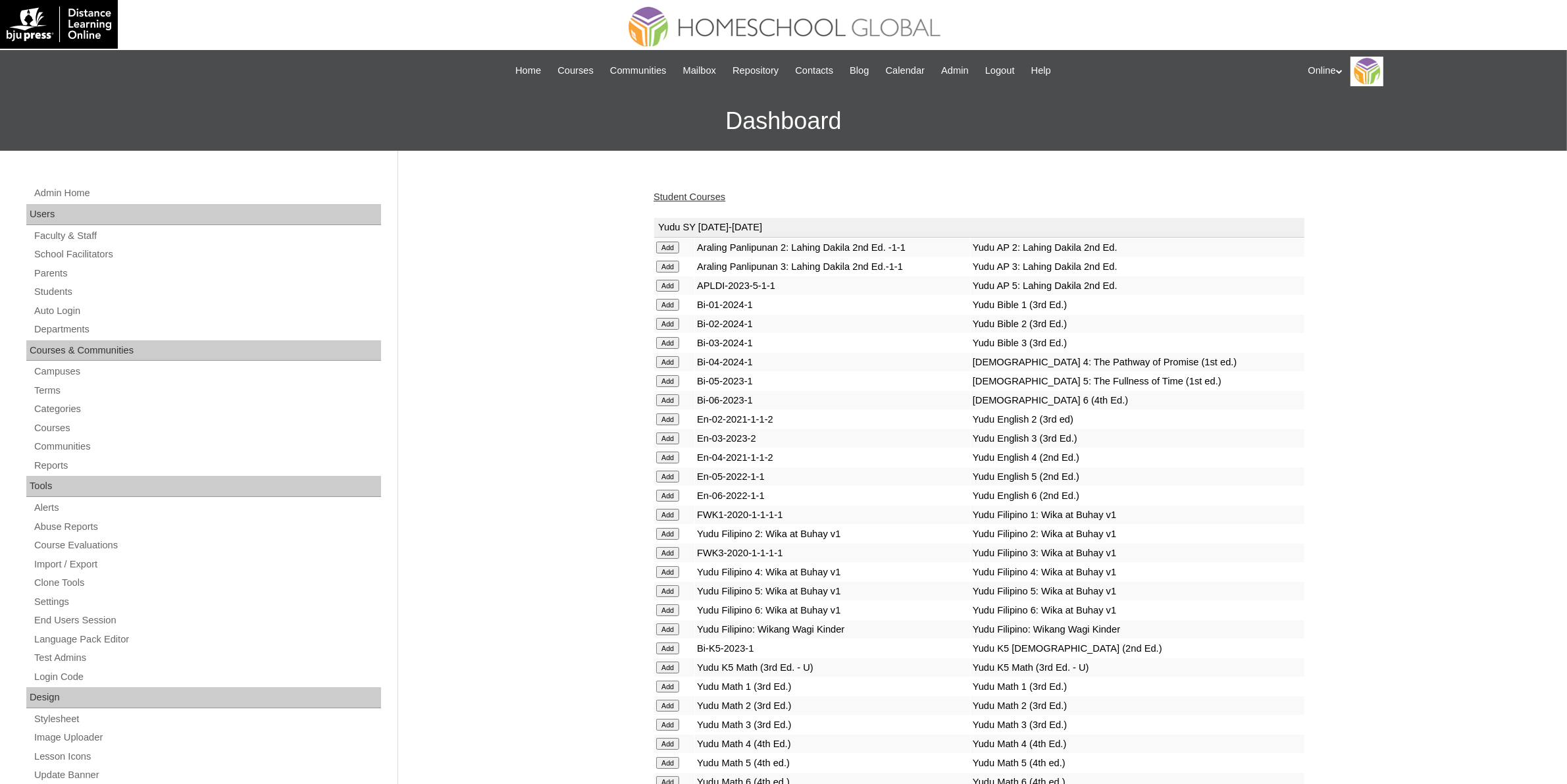
click at [697, 193] on link "Student Courses" at bounding box center [690, 196] width 72 height 10
